Goal: Complete application form: Complete application form

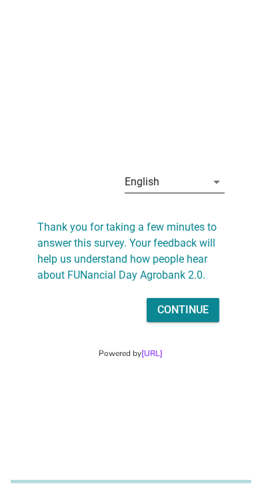
click at [196, 193] on div "English" at bounding box center [165, 182] width 81 height 21
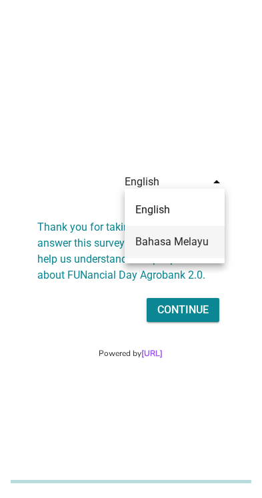
click at [195, 250] on div "Bahasa Melayu" at bounding box center [174, 242] width 79 height 32
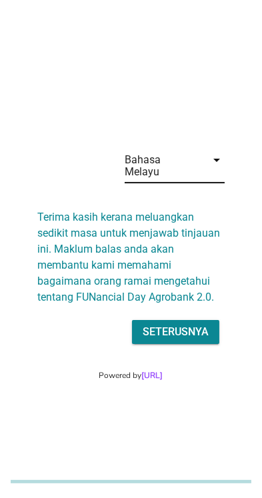
click at [190, 340] on div "Seterusnya" at bounding box center [176, 332] width 66 height 16
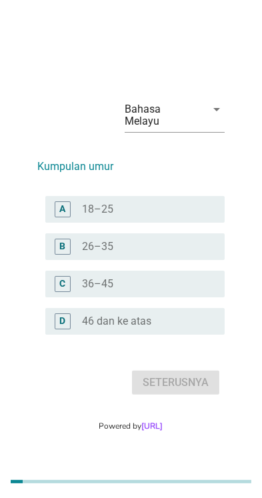
click at [147, 328] on label "46 dan ke atas" at bounding box center [117, 321] width 69 height 13
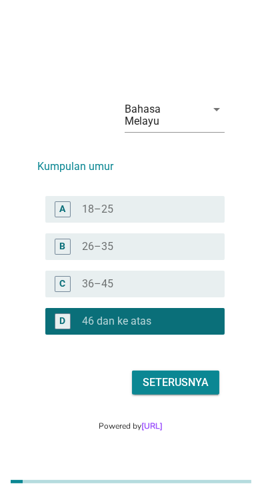
click at [193, 391] on div "Seterusnya" at bounding box center [176, 383] width 66 height 16
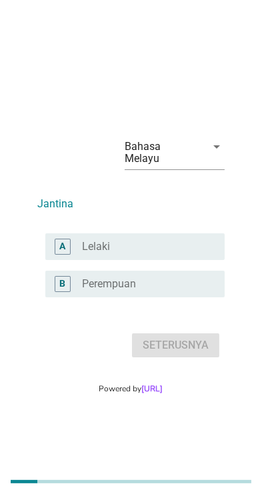
click at [184, 254] on div "radio_button_unchecked Lelaki" at bounding box center [143, 246] width 121 height 13
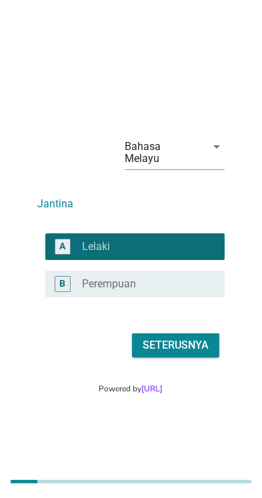
click at [198, 354] on div "Seterusnya" at bounding box center [176, 346] width 66 height 16
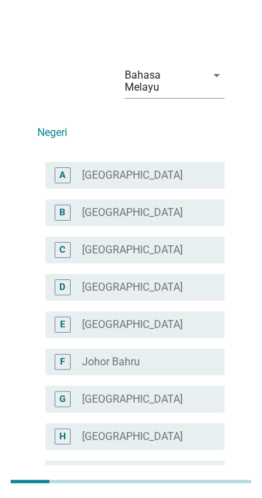
click at [165, 356] on div "radio_button_unchecked [GEOGRAPHIC_DATA]" at bounding box center [143, 362] width 121 height 13
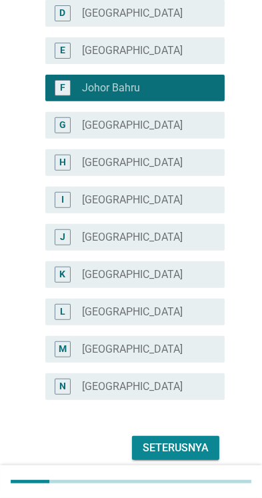
scroll to position [273, 0]
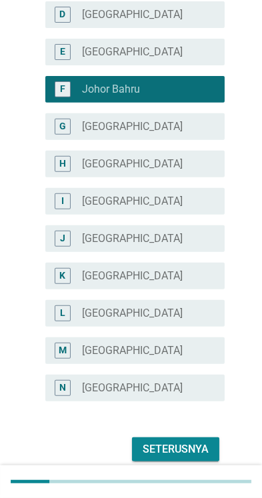
click at [195, 442] on div "Seterusnya" at bounding box center [176, 450] width 66 height 16
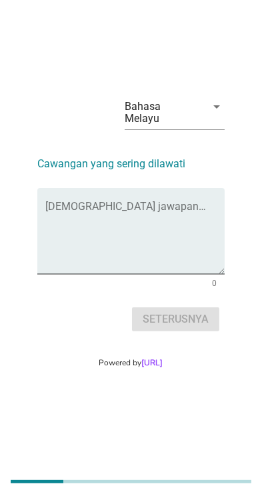
scroll to position [0, 0]
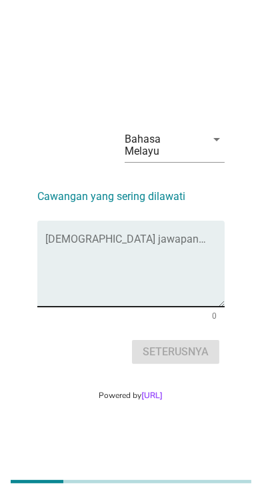
click at [181, 274] on textarea "Isikan jawapan anda di sini" at bounding box center [135, 272] width 180 height 70
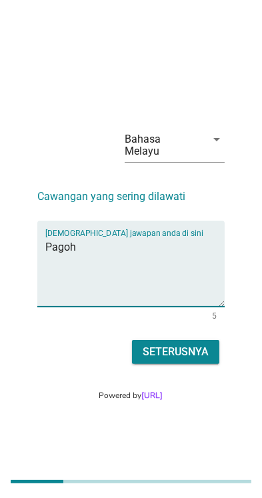
scroll to position [33, 0]
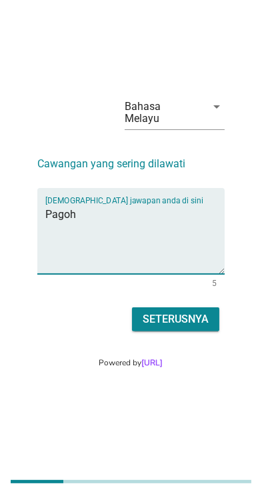
type textarea "Pagoh"
click at [187, 328] on div "Seterusnya" at bounding box center [176, 320] width 66 height 16
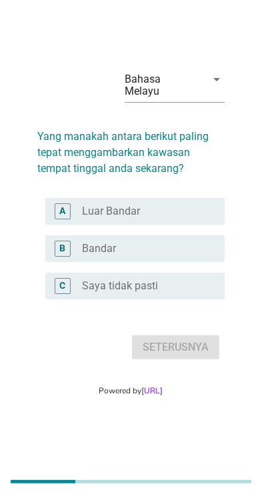
scroll to position [0, 0]
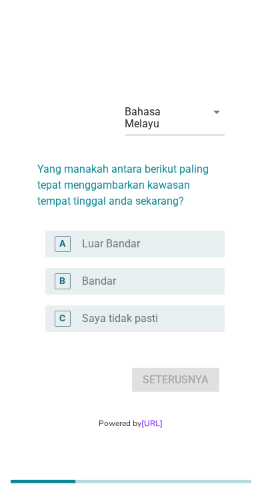
click at [194, 252] on div "radio_button_unchecked Luar Bandar" at bounding box center [148, 244] width 131 height 16
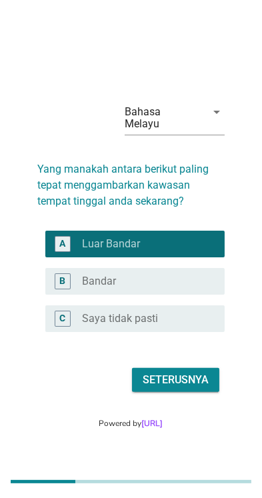
click at [196, 388] on div "Seterusnya" at bounding box center [176, 380] width 66 height 16
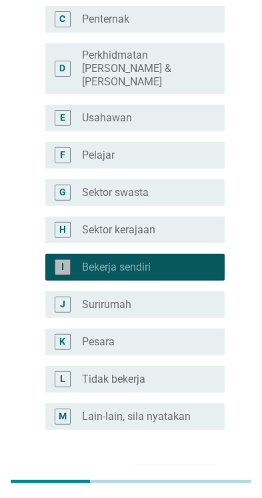
scroll to position [275, 0]
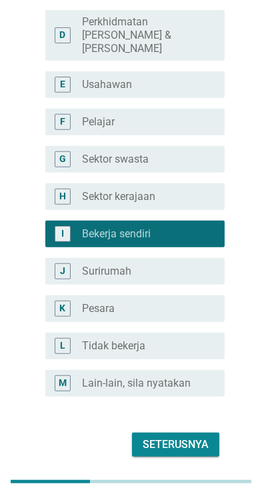
click at [193, 433] on button "Seterusnya" at bounding box center [175, 445] width 87 height 24
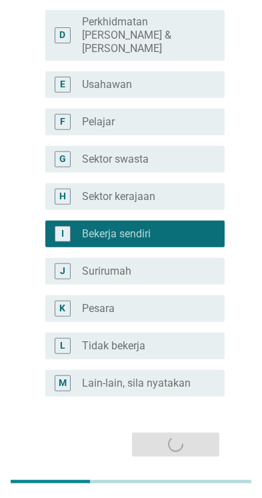
scroll to position [0, 0]
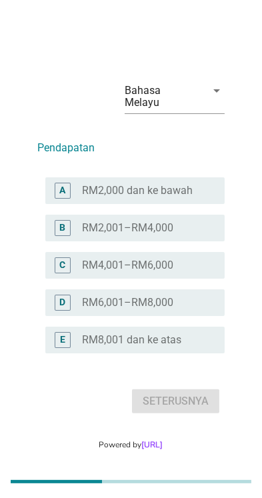
click at [184, 272] on div "radio_button_unchecked RM4,001–RM6,000" at bounding box center [143, 265] width 121 height 13
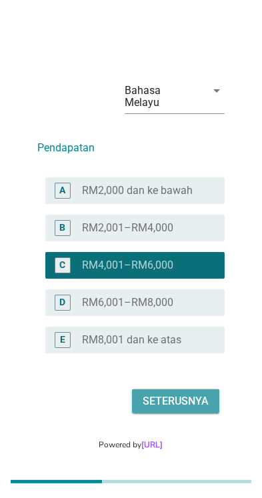
click at [193, 410] on div "Seterusnya" at bounding box center [176, 402] width 66 height 16
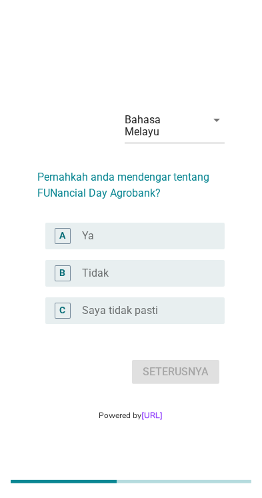
click at [185, 244] on div "radio_button_unchecked Ya" at bounding box center [148, 236] width 131 height 16
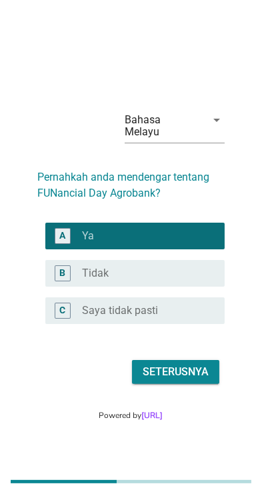
click at [196, 380] on div "Seterusnya" at bounding box center [176, 372] width 66 height 16
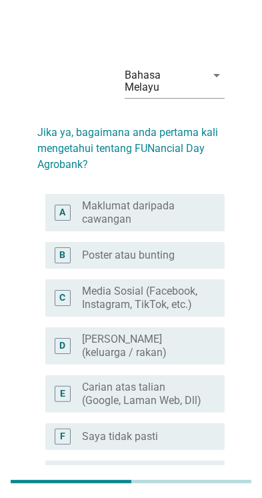
click at [193, 208] on label "Maklumat daripada cawangan" at bounding box center [143, 213] width 121 height 27
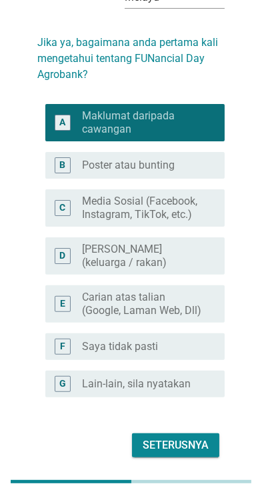
scroll to position [104, 0]
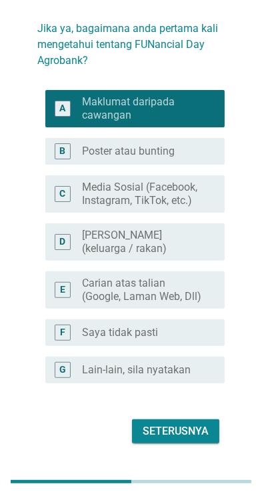
click at [199, 426] on div "Seterusnya" at bounding box center [176, 432] width 66 height 16
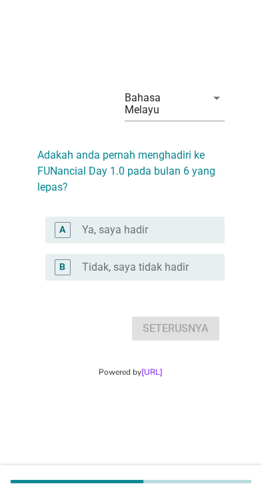
scroll to position [0, 0]
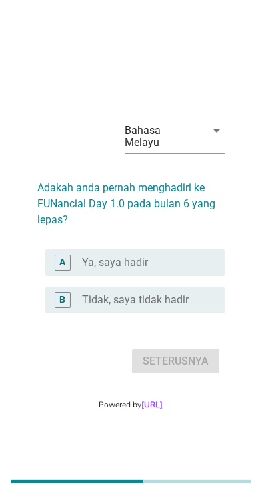
click at [182, 270] on div "radio_button_unchecked Ya, saya hadir" at bounding box center [143, 262] width 121 height 13
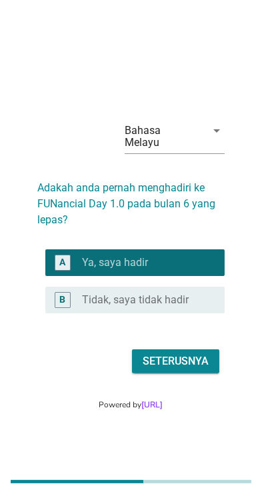
click at [189, 370] on div "Seterusnya" at bounding box center [176, 362] width 66 height 16
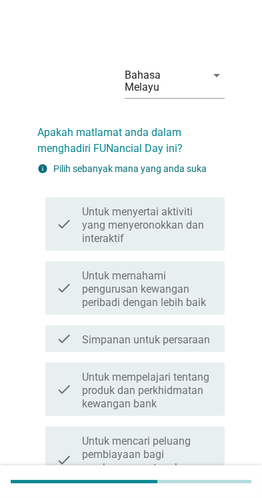
click at [195, 220] on label "Untuk menyertai aktiviti yang menyeronokkan dan interaktif" at bounding box center [148, 226] width 131 height 40
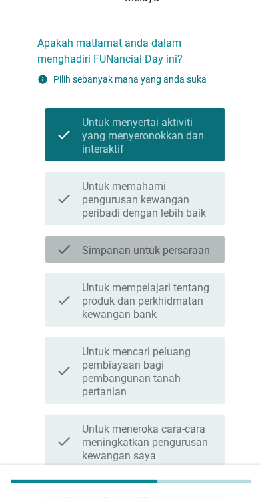
scroll to position [89, 0]
click at [206, 248] on div "check check_box_outline_blank Simpanan untuk persaraan" at bounding box center [135, 249] width 180 height 27
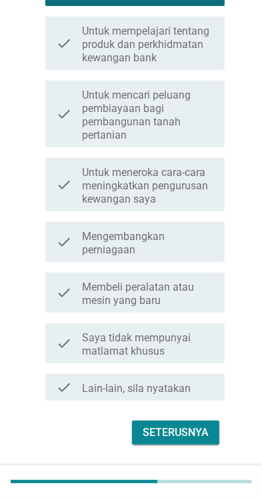
scroll to position [348, 0]
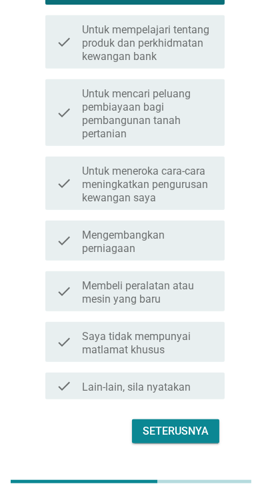
click at [188, 424] on div "Seterusnya" at bounding box center [176, 432] width 66 height 16
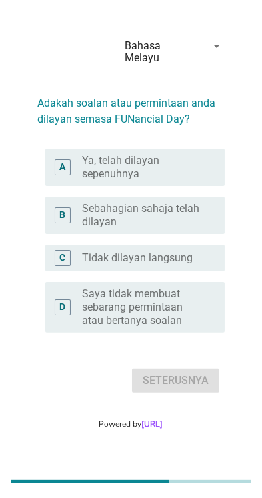
scroll to position [0, 0]
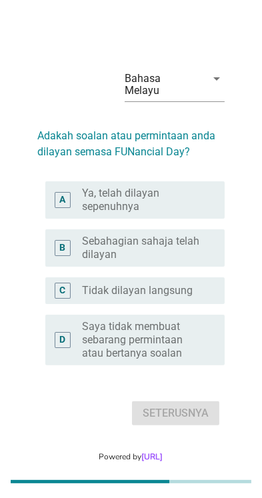
click at [196, 214] on label "Ya, telah dilayan sepenuhnya" at bounding box center [143, 200] width 121 height 27
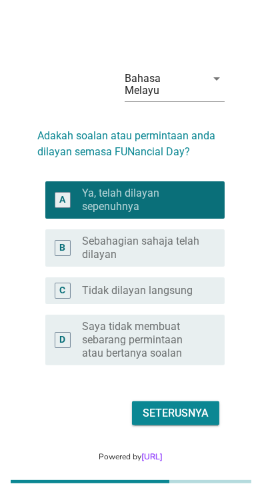
click at [198, 420] on div "Seterusnya" at bounding box center [176, 414] width 66 height 16
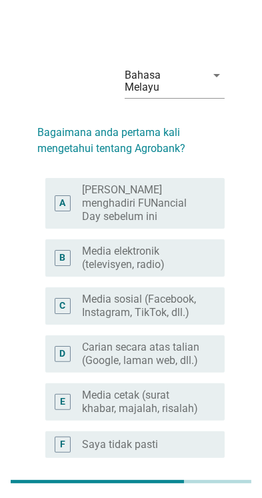
click at [200, 188] on label "[PERSON_NAME] menghadiri FUNancial Day sebelum ini" at bounding box center [143, 204] width 121 height 40
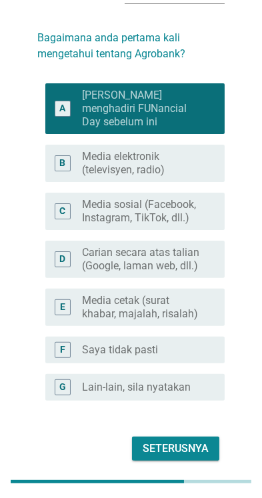
scroll to position [90, 0]
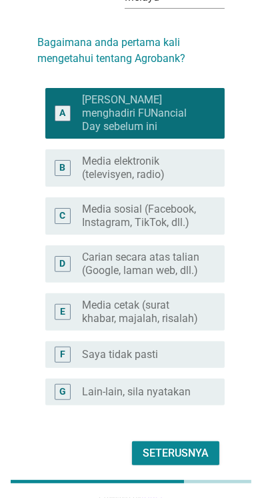
click at [196, 446] on div "Seterusnya" at bounding box center [176, 454] width 66 height 16
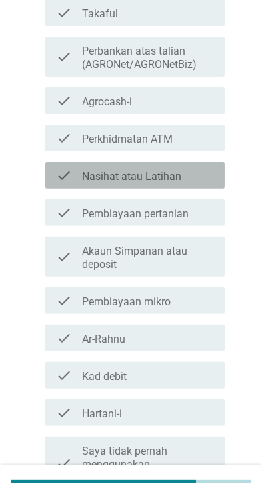
scroll to position [200, 0]
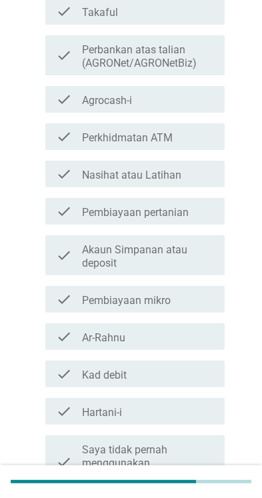
click at [192, 252] on label "Akaun Simpanan atau deposit" at bounding box center [148, 257] width 131 height 27
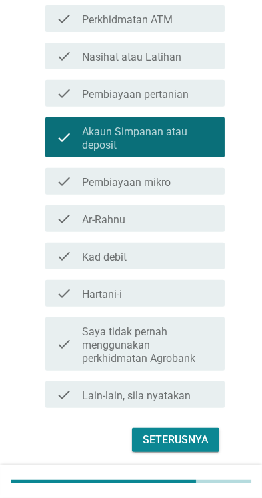
scroll to position [326, 0]
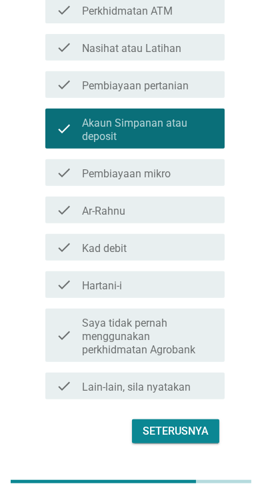
click at [192, 424] on div "Seterusnya" at bounding box center [176, 432] width 66 height 16
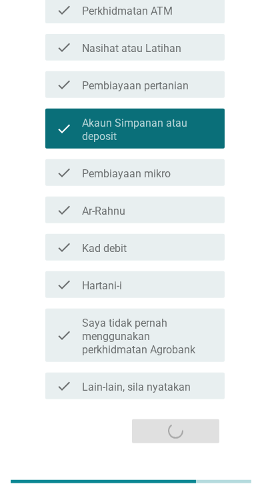
scroll to position [0, 0]
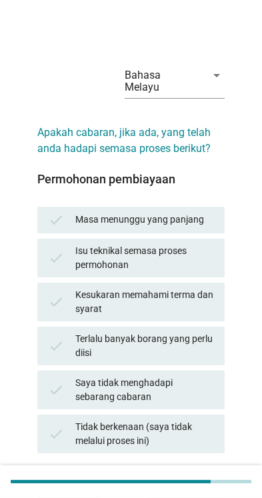
click at [190, 214] on div "Masa menunggu yang panjang" at bounding box center [145, 220] width 138 height 16
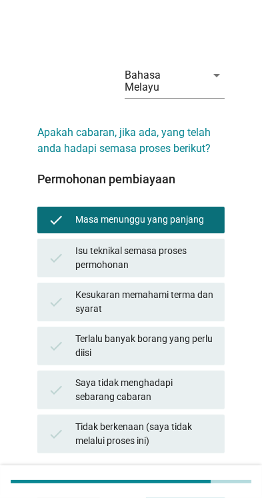
click at [199, 488] on div "Seterusnya" at bounding box center [185, 495] width 57 height 14
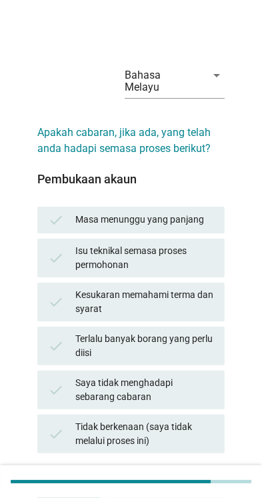
click at [200, 212] on div "Masa menunggu yang panjang" at bounding box center [145, 220] width 138 height 16
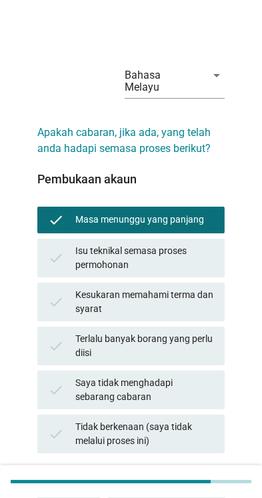
click at [195, 296] on div "Kesukaran memahami terma dan syarat" at bounding box center [145, 302] width 138 height 28
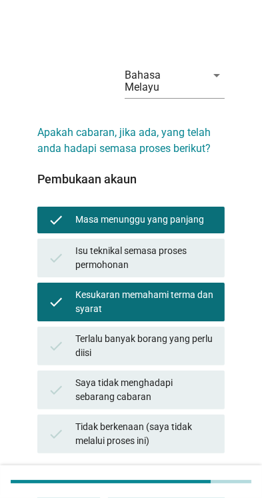
click at [198, 214] on div "Masa menunggu yang panjang" at bounding box center [145, 220] width 138 height 16
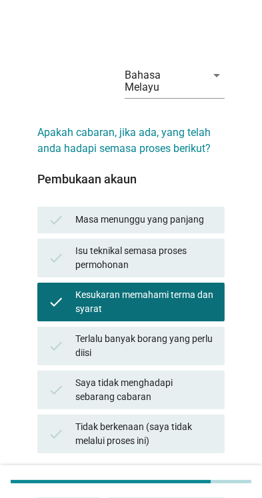
click at [191, 489] on div "Soalan seterusnya" at bounding box center [166, 495] width 95 height 14
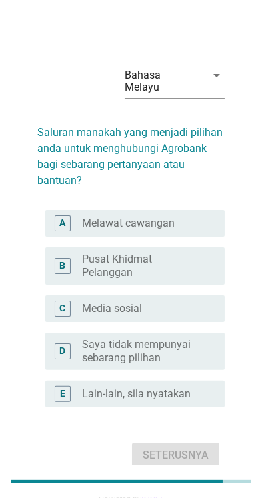
click at [188, 253] on label "Pusat Khidmat Pelanggan" at bounding box center [143, 266] width 121 height 27
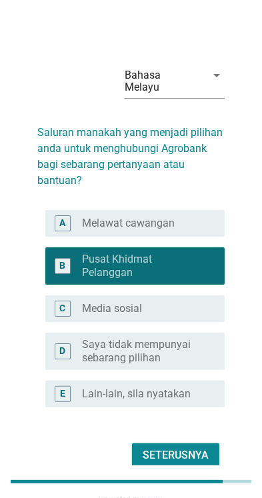
click at [202, 222] on div "radio_button_unchecked Melawat cawangan" at bounding box center [148, 224] width 131 height 16
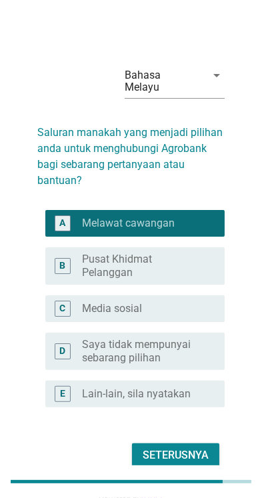
click at [183, 459] on button "Seterusnya" at bounding box center [175, 456] width 87 height 24
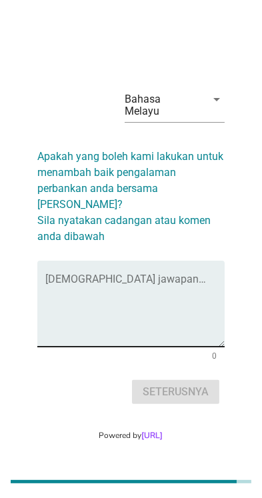
click at [190, 294] on textarea "Isikan jawapan anda di sini" at bounding box center [135, 312] width 180 height 70
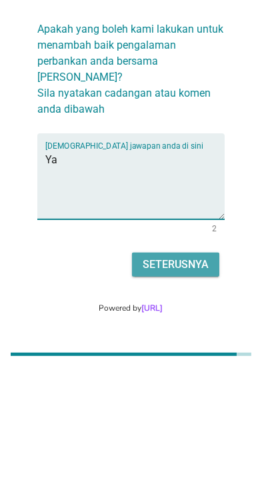
type textarea "Ya"
click at [190, 399] on div "Seterusnya" at bounding box center [176, 392] width 66 height 16
